Goal: Check status: Check status

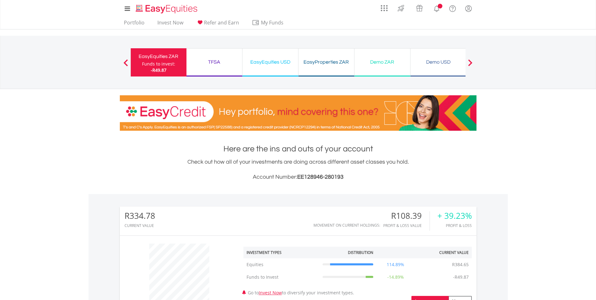
scroll to position [188, 0]
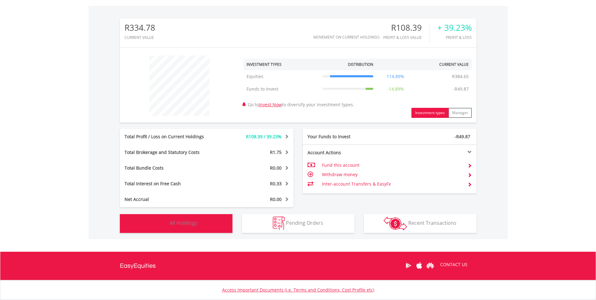
click at [165, 222] on img "button" at bounding box center [161, 222] width 13 height 13
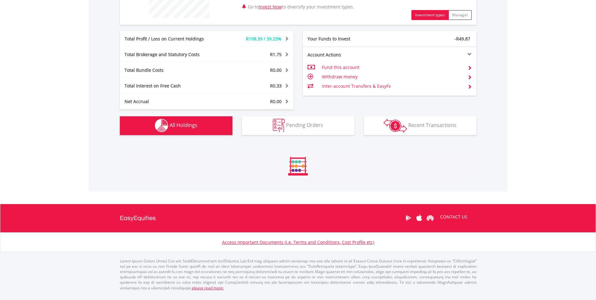
scroll to position [319, 0]
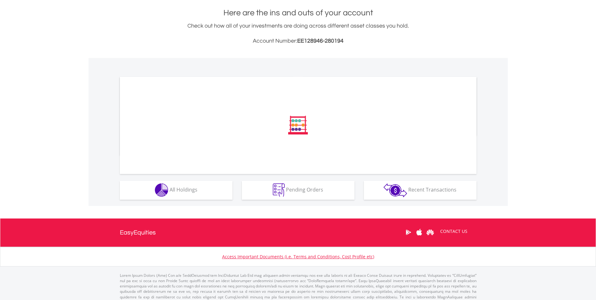
scroll to position [145, 0]
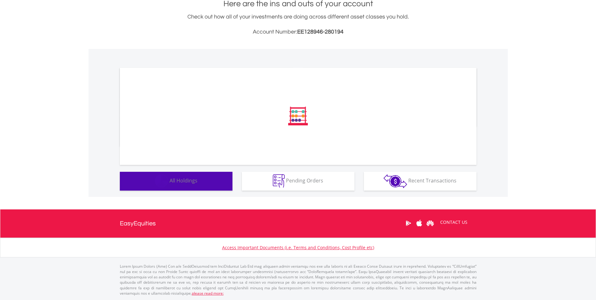
click at [203, 179] on button "Holdings All Holdings" at bounding box center [176, 181] width 113 height 19
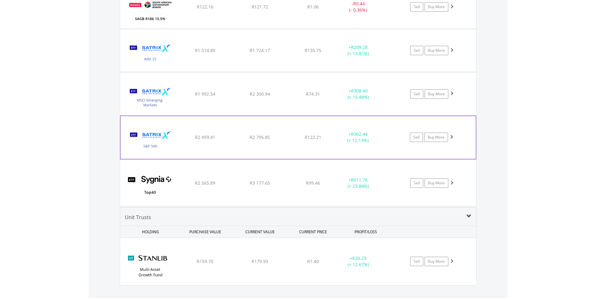
scroll to position [510, 0]
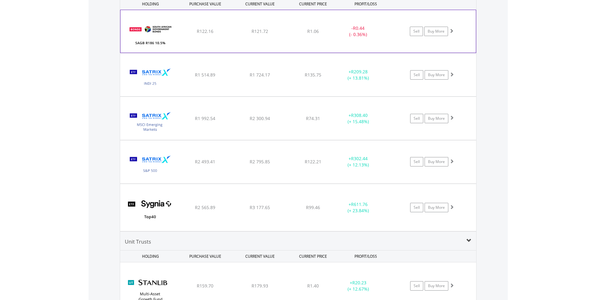
click at [217, 30] on div "R122.16" at bounding box center [205, 31] width 53 height 6
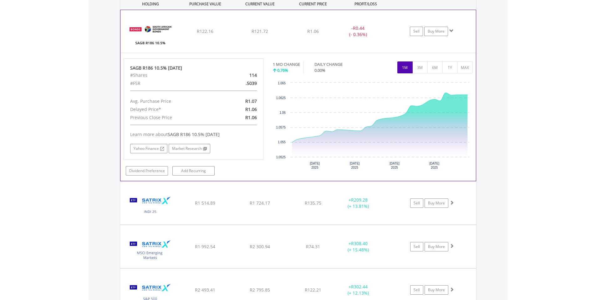
click at [452, 31] on span at bounding box center [452, 30] width 4 height 4
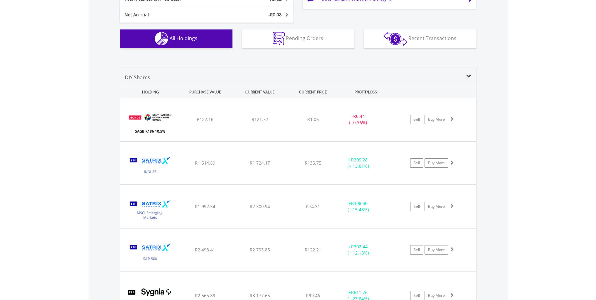
scroll to position [416, 0]
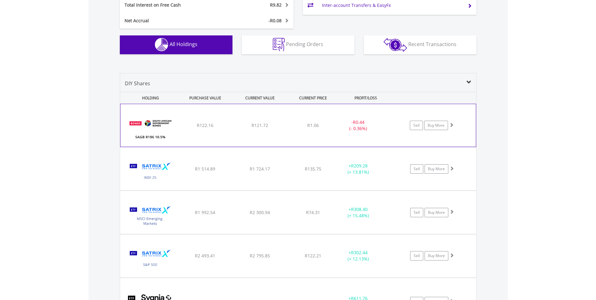
click at [356, 121] on span "R0.44" at bounding box center [359, 122] width 12 height 6
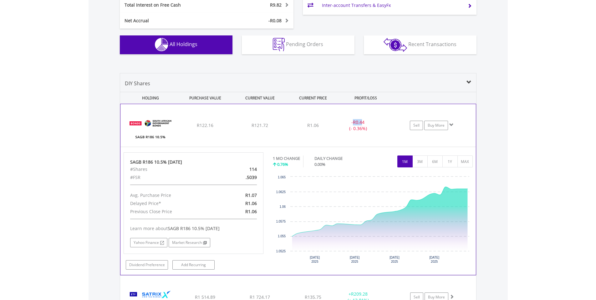
drag, startPoint x: 354, startPoint y: 121, endPoint x: 364, endPoint y: 121, distance: 9.1
click at [364, 121] on span "R0.44" at bounding box center [359, 122] width 12 height 6
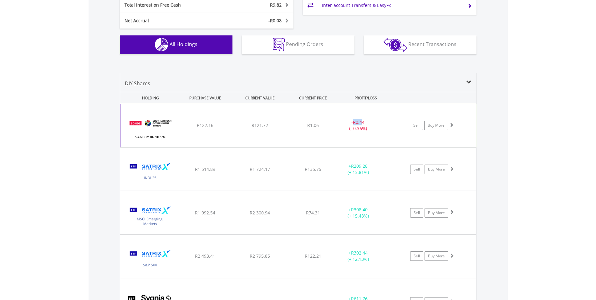
click at [361, 121] on span "R0.44" at bounding box center [359, 122] width 12 height 6
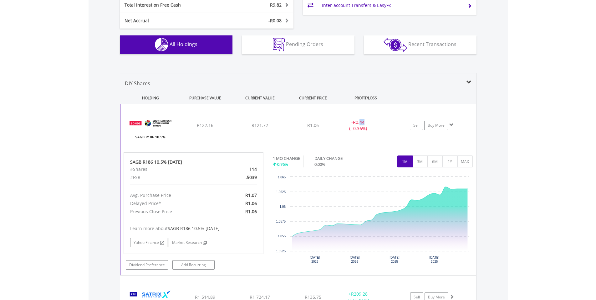
drag, startPoint x: 361, startPoint y: 121, endPoint x: 366, endPoint y: 121, distance: 4.4
click at [366, 121] on div "- R0.44 (- 0.36%)" at bounding box center [358, 125] width 47 height 13
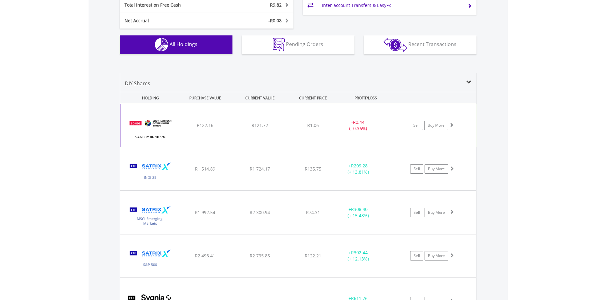
click at [359, 120] on span "R0.44" at bounding box center [359, 122] width 12 height 6
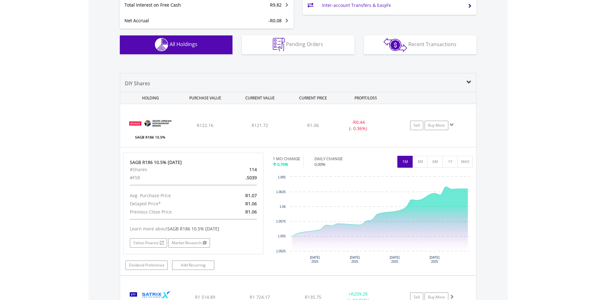
click at [467, 83] on span at bounding box center [469, 82] width 5 height 5
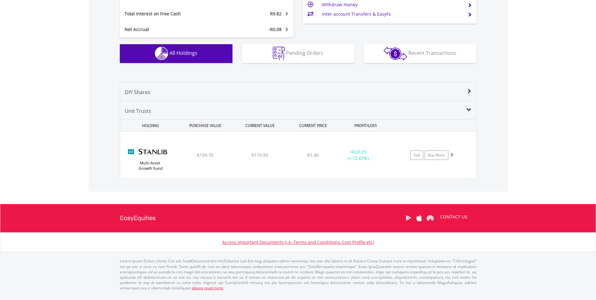
scroll to position [402, 0]
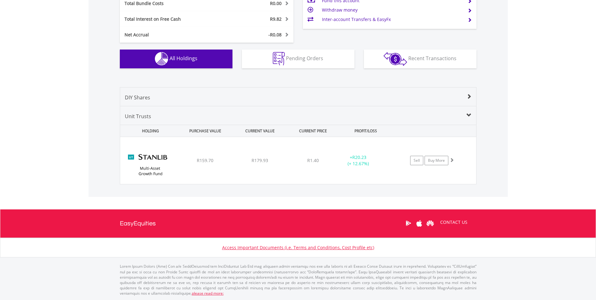
click at [443, 111] on div "Unit Trusts HOLDING PURCHASE VALUE CURRENT VALUE CURRENT PRICE PROFIT/LOSS ﻿ St…" at bounding box center [298, 145] width 357 height 79
click at [468, 113] on span at bounding box center [469, 115] width 5 height 5
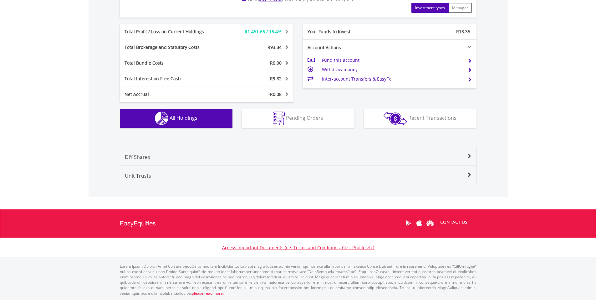
click at [464, 174] on div "Unit Trusts" at bounding box center [298, 178] width 356 height 12
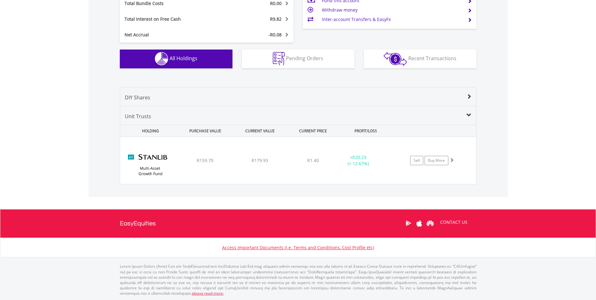
click at [466, 95] on div "DIY Shares" at bounding box center [298, 100] width 356 height 12
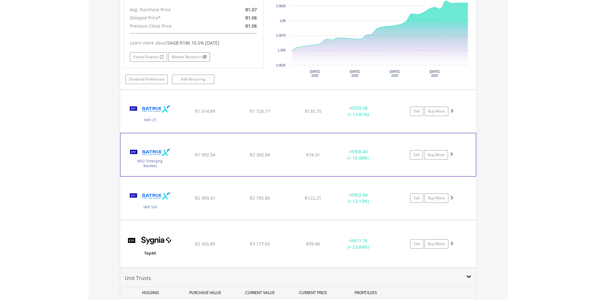
scroll to position [605, 0]
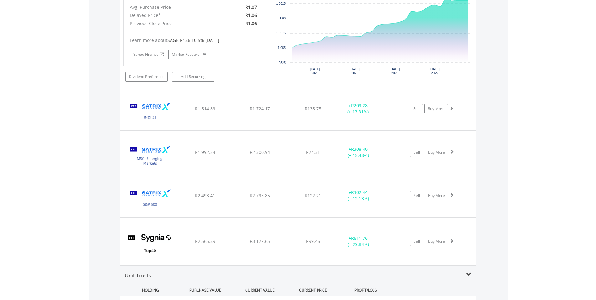
click at [145, 116] on img at bounding box center [151, 111] width 54 height 33
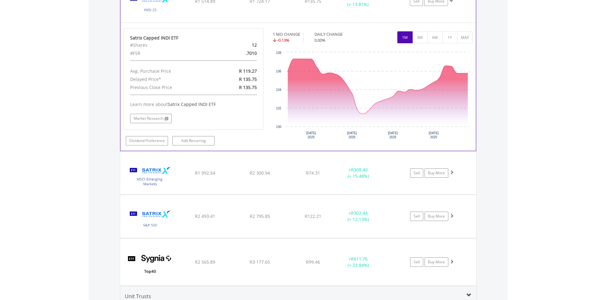
scroll to position [636, 0]
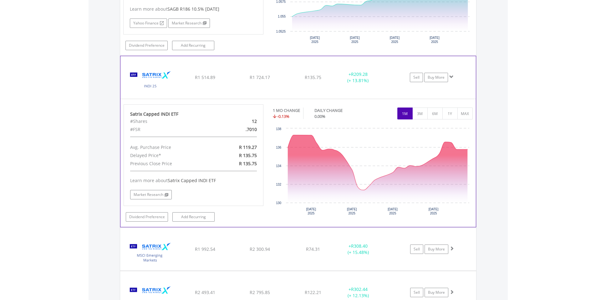
click at [153, 75] on img at bounding box center [151, 80] width 54 height 33
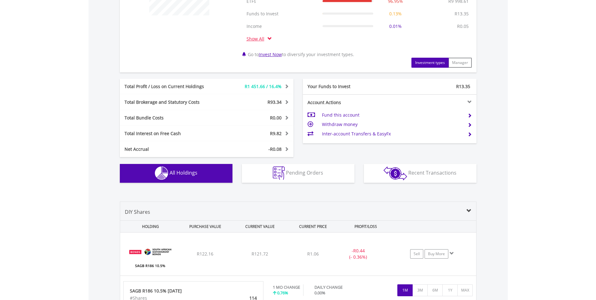
scroll to position [282, 0]
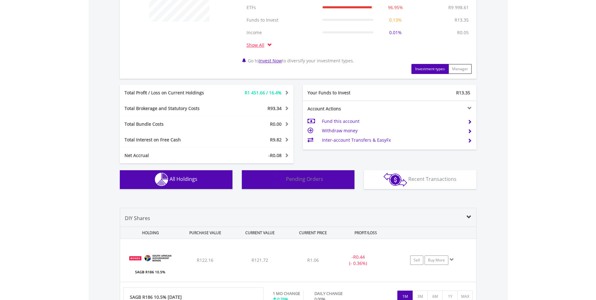
click at [349, 178] on button "Pending Orders Pending Orders" at bounding box center [298, 179] width 113 height 19
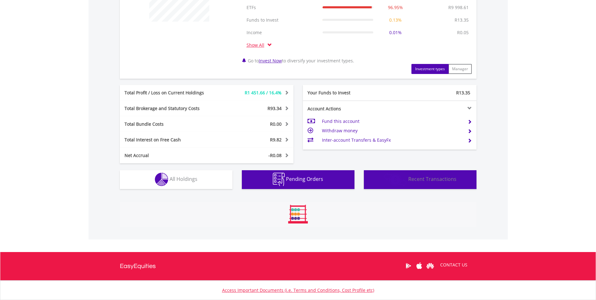
click at [400, 180] on div "Here are the ins and outs of your account Check out how all of your investments…" at bounding box center [298, 50] width 357 height 378
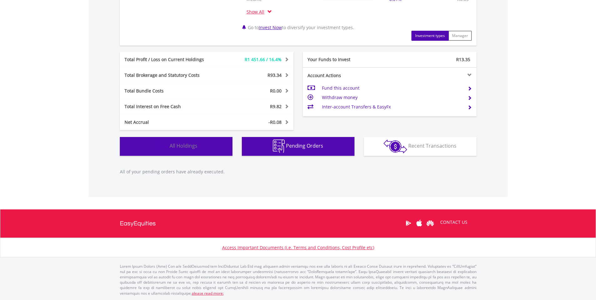
click at [209, 139] on button "Holdings All Holdings" at bounding box center [176, 146] width 113 height 19
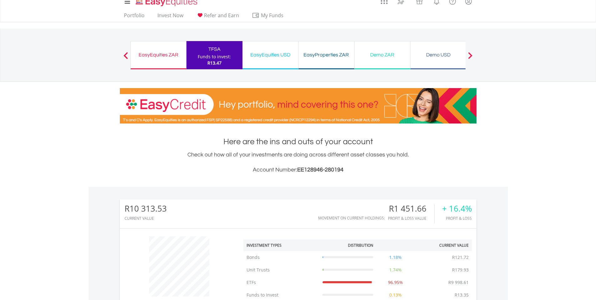
scroll to position [0, 0]
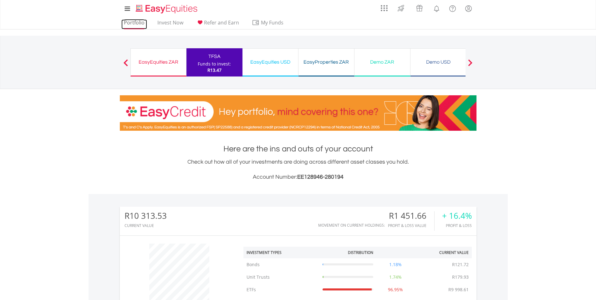
click at [136, 25] on link "Portfolio" at bounding box center [134, 24] width 26 height 10
